Goal: Find specific page/section: Find specific page/section

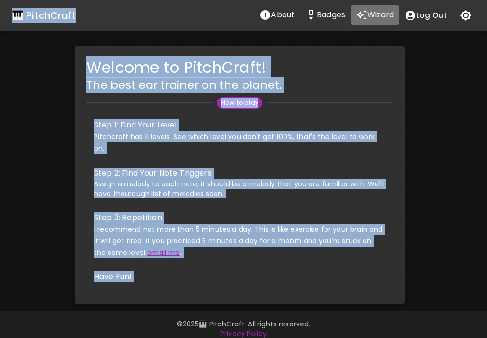
click at [366, 10] on icon "Wizard" at bounding box center [362, 15] width 12 height 12
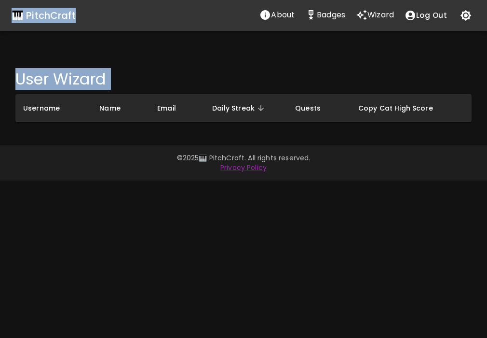
click at [152, 55] on div "User Wizard Username Name Email Daily Streak Quests Copy Cat High Score" at bounding box center [243, 95] width 487 height 83
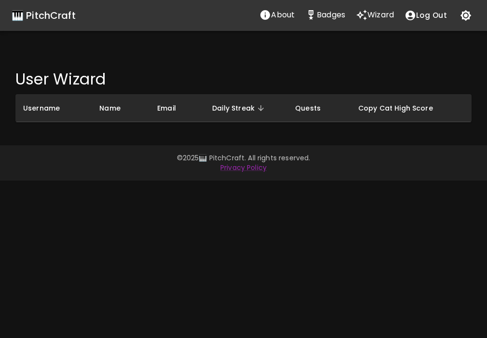
click at [245, 107] on span "Daily Streak" at bounding box center [239, 108] width 55 height 12
click at [245, 111] on span "Daily Streak" at bounding box center [239, 108] width 55 height 12
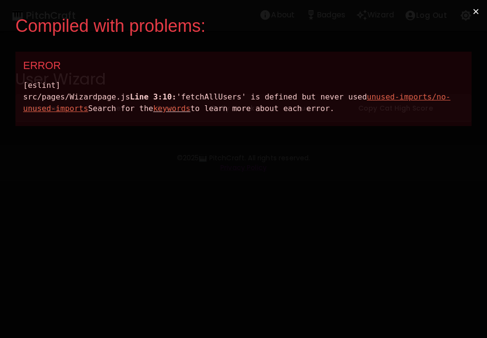
click at [360, 182] on div "Compiled with problems: × ERROR [eslint] src/pages/Wizardpage.js Line 3:10: 'fe…" at bounding box center [243, 169] width 487 height 338
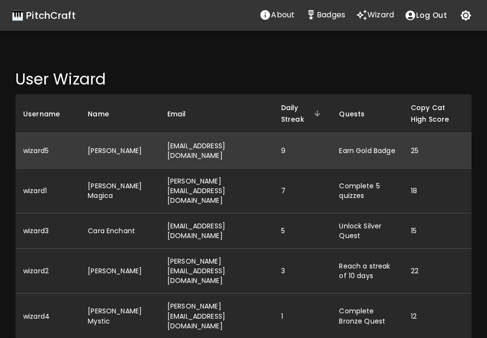
click at [91, 148] on td "[PERSON_NAME]" at bounding box center [120, 150] width 80 height 35
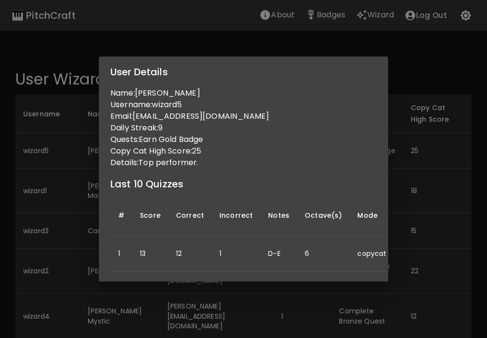
click at [92, 207] on div "User Details Name: [PERSON_NAME] Username: wizard5 Email: [EMAIL_ADDRESS][DOMAI…" at bounding box center [243, 169] width 487 height 338
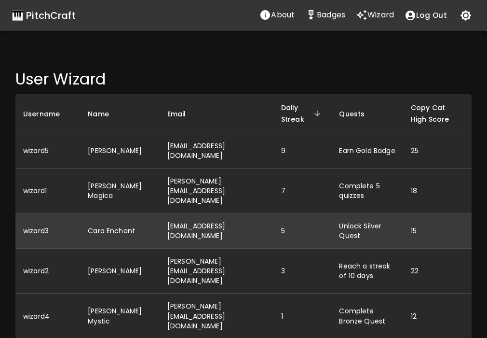
click at [102, 213] on td "Cara Enchant" at bounding box center [120, 230] width 80 height 35
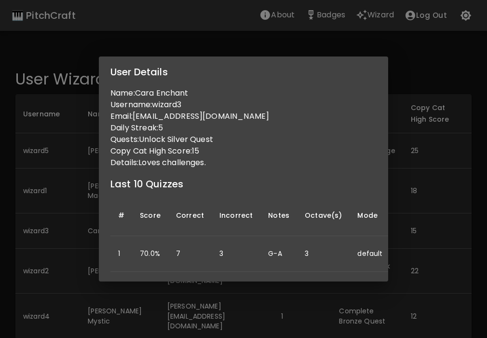
scroll to position [10, 0]
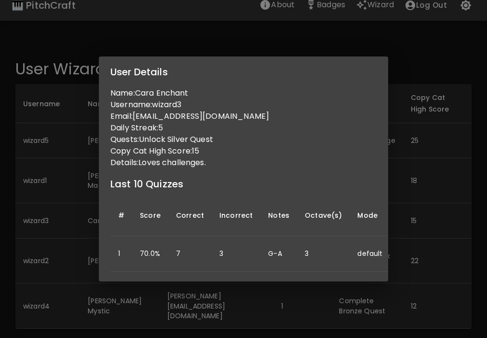
click at [89, 239] on div "User Details Name: Cara Enchant Username: wizard3 Email: [EMAIL_ADDRESS][DOMAIN…" at bounding box center [243, 169] width 487 height 338
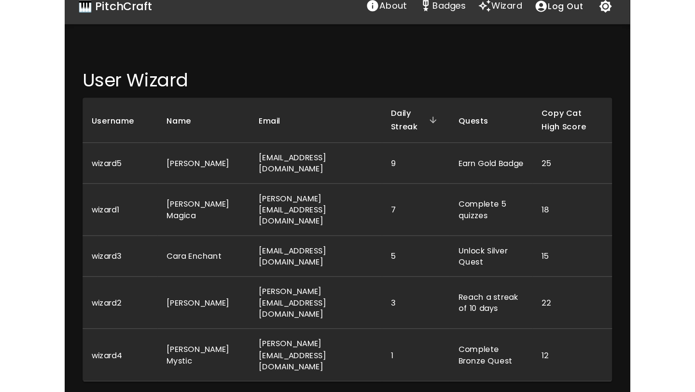
scroll to position [0, 0]
